Goal: Navigation & Orientation: Find specific page/section

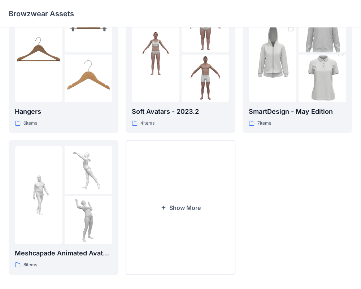
scroll to position [185, 0]
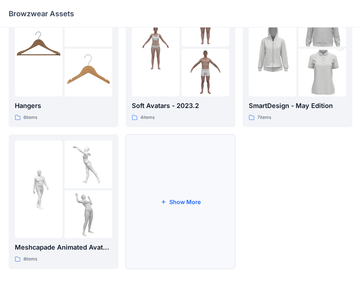
click at [208, 194] on button "Show More" at bounding box center [181, 201] width 110 height 135
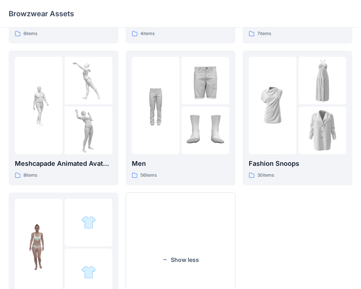
scroll to position [327, 0]
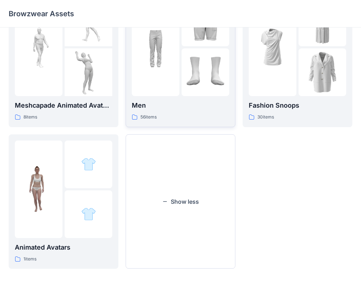
click at [193, 99] on div "Men 56 items" at bounding box center [181, 60] width 98 height 122
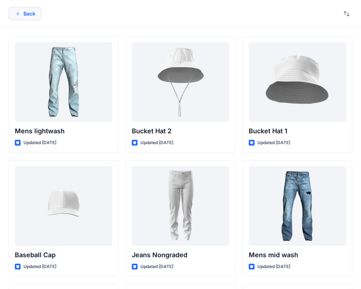
click at [27, 14] on button "Back" at bounding box center [25, 13] width 33 height 13
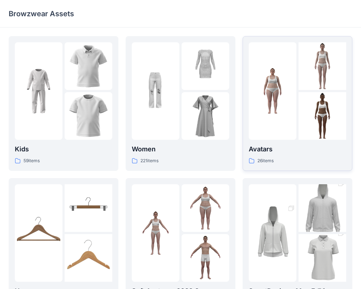
click at [297, 102] on div at bounding box center [298, 91] width 98 height 98
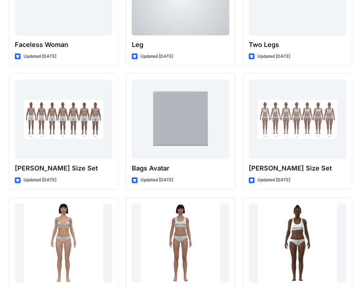
scroll to position [717, 0]
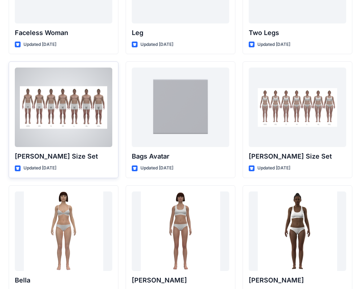
click at [72, 116] on div at bounding box center [64, 107] width 98 height 79
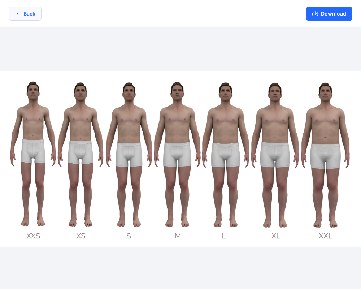
click at [28, 19] on button "Back" at bounding box center [25, 14] width 33 height 14
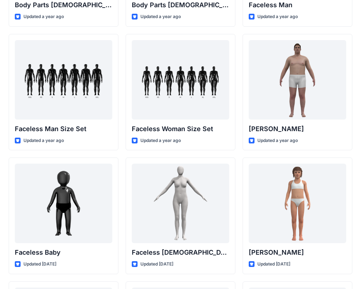
scroll to position [394, 0]
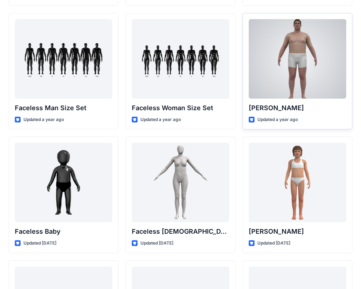
click at [317, 89] on div at bounding box center [298, 58] width 98 height 79
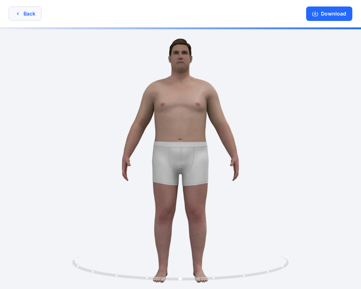
click at [24, 16] on button "Back" at bounding box center [25, 14] width 33 height 14
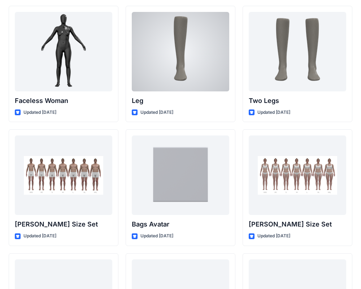
scroll to position [643, 0]
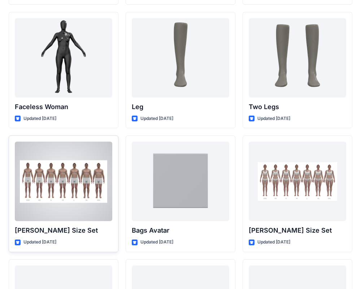
click at [81, 175] on div at bounding box center [64, 181] width 98 height 79
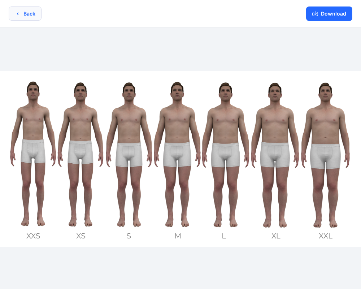
click at [27, 13] on button "Back" at bounding box center [25, 14] width 33 height 14
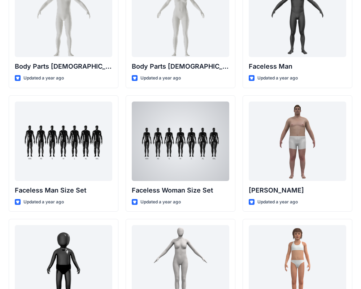
scroll to position [311, 0]
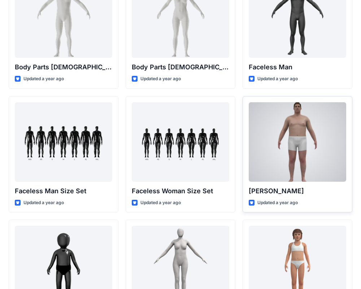
click at [296, 120] on div at bounding box center [298, 141] width 98 height 79
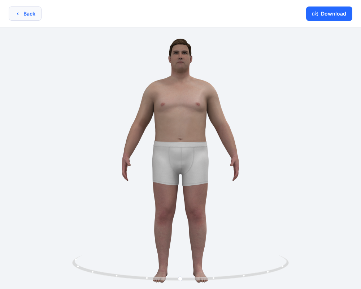
click at [23, 9] on button "Back" at bounding box center [25, 14] width 33 height 14
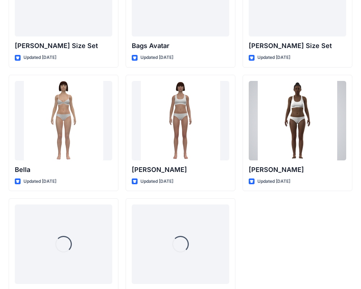
scroll to position [862, 0]
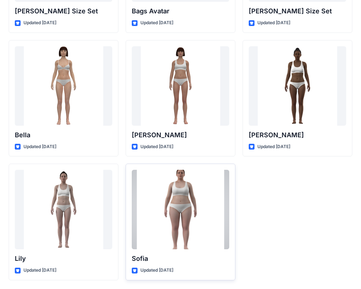
click at [186, 220] on div at bounding box center [181, 209] width 98 height 79
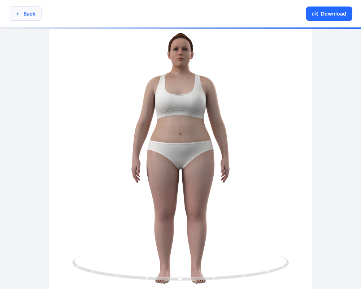
click at [31, 19] on button "Back" at bounding box center [25, 14] width 33 height 14
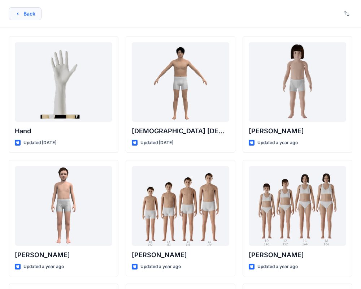
click at [31, 13] on button "Back" at bounding box center [25, 13] width 33 height 13
